Goal: Navigation & Orientation: Find specific page/section

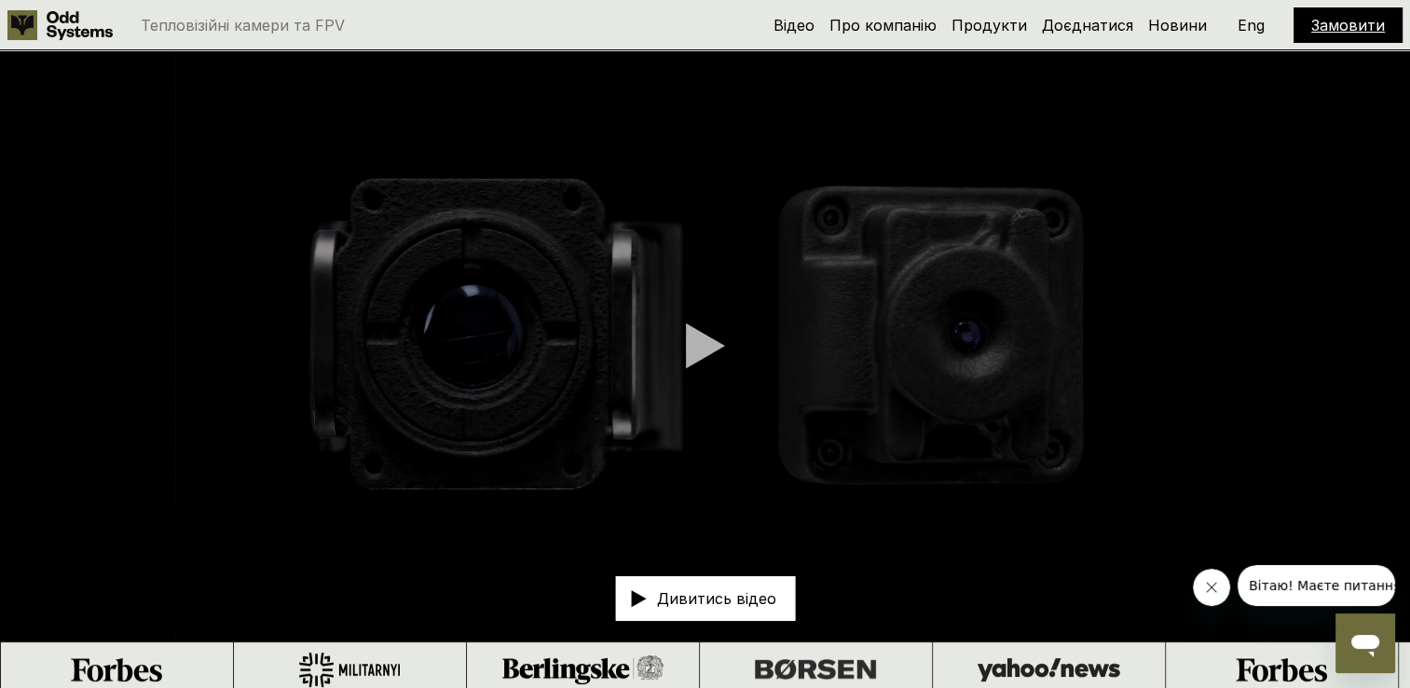
click at [704, 591] on p "Дивитись відео" at bounding box center [716, 598] width 119 height 15
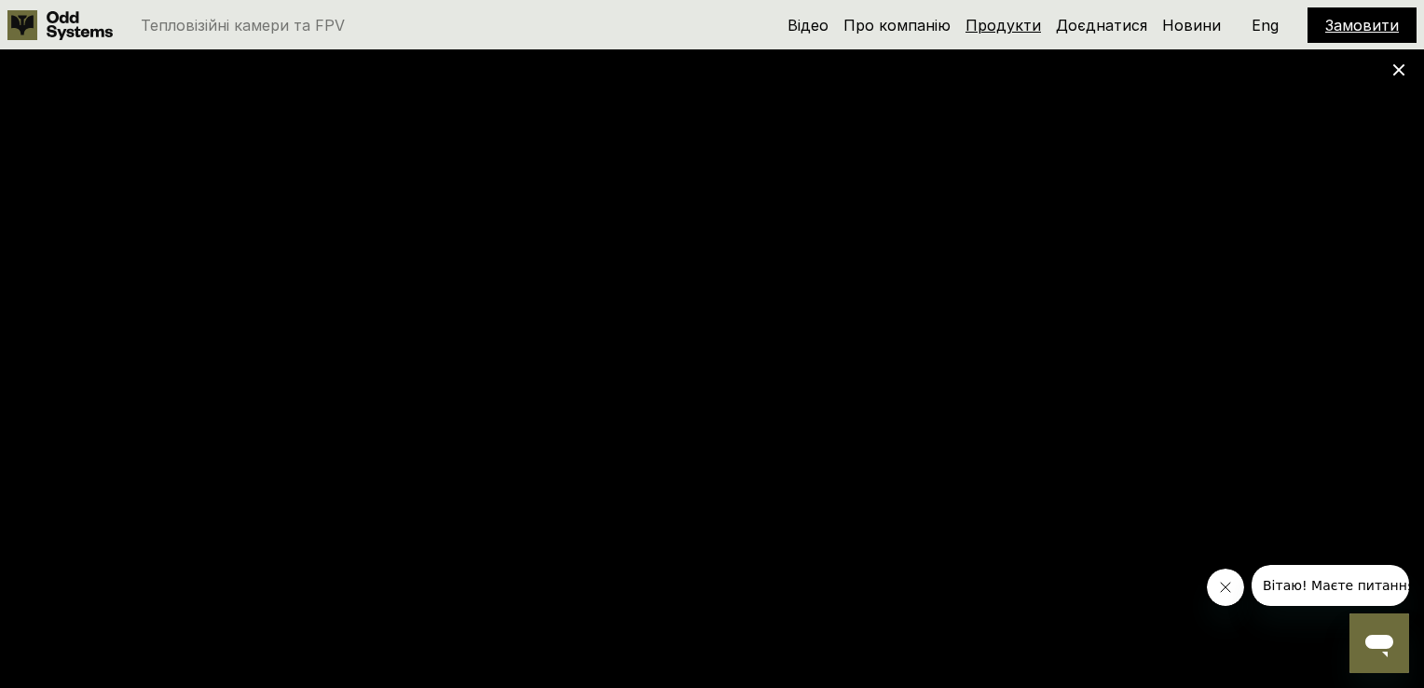
click at [1018, 25] on link "Продукти" at bounding box center [1002, 25] width 75 height 19
click at [916, 32] on link "Про компанію" at bounding box center [896, 25] width 107 height 19
click at [1021, 30] on link "Продукти" at bounding box center [1002, 25] width 75 height 19
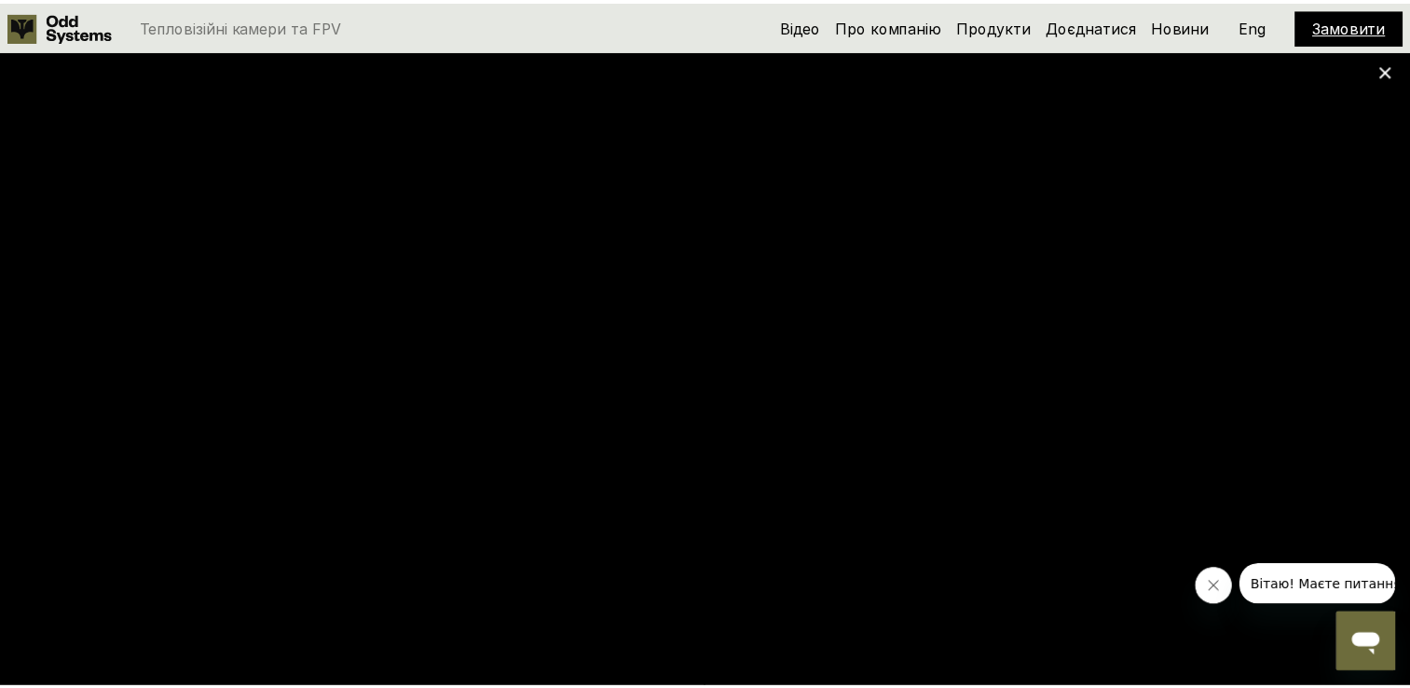
scroll to position [1386, 0]
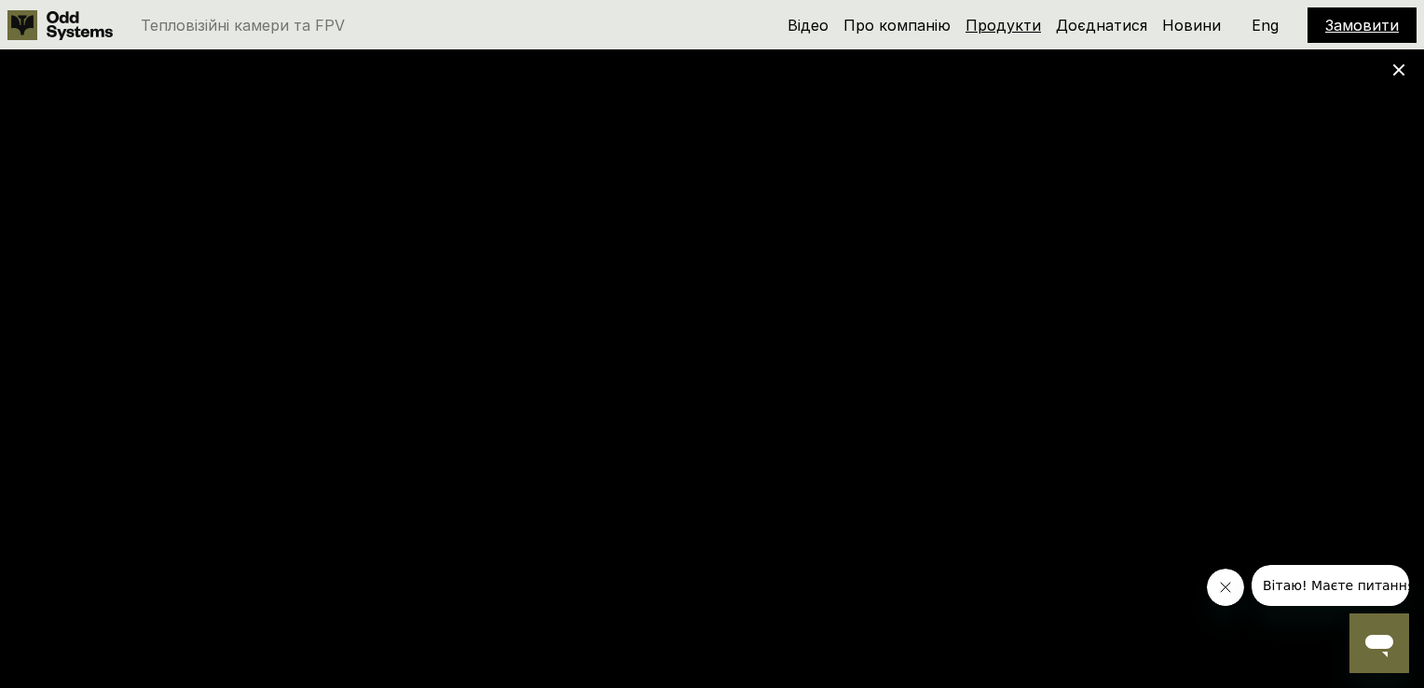
click at [1004, 24] on link "Продукти" at bounding box center [1002, 25] width 75 height 19
click at [1398, 65] on icon at bounding box center [1398, 69] width 13 height 13
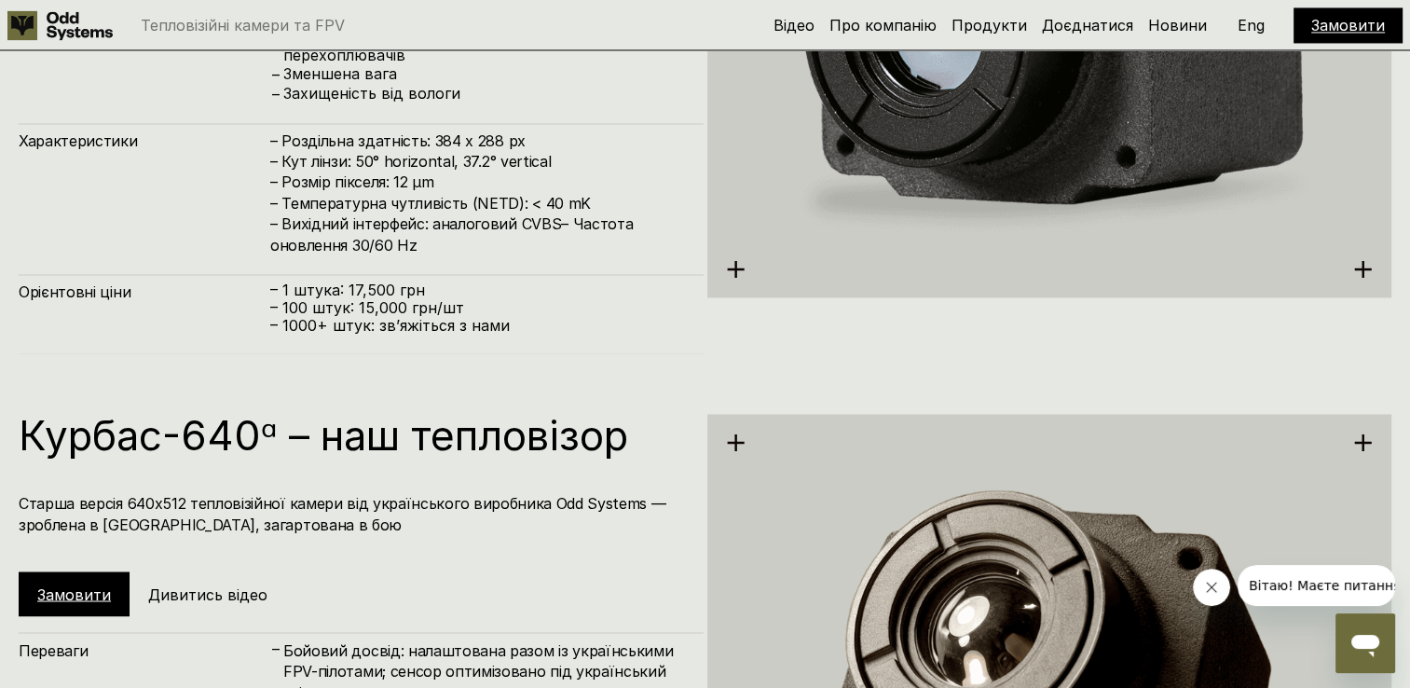
scroll to position [2901, 0]
